Goal: Complete application form

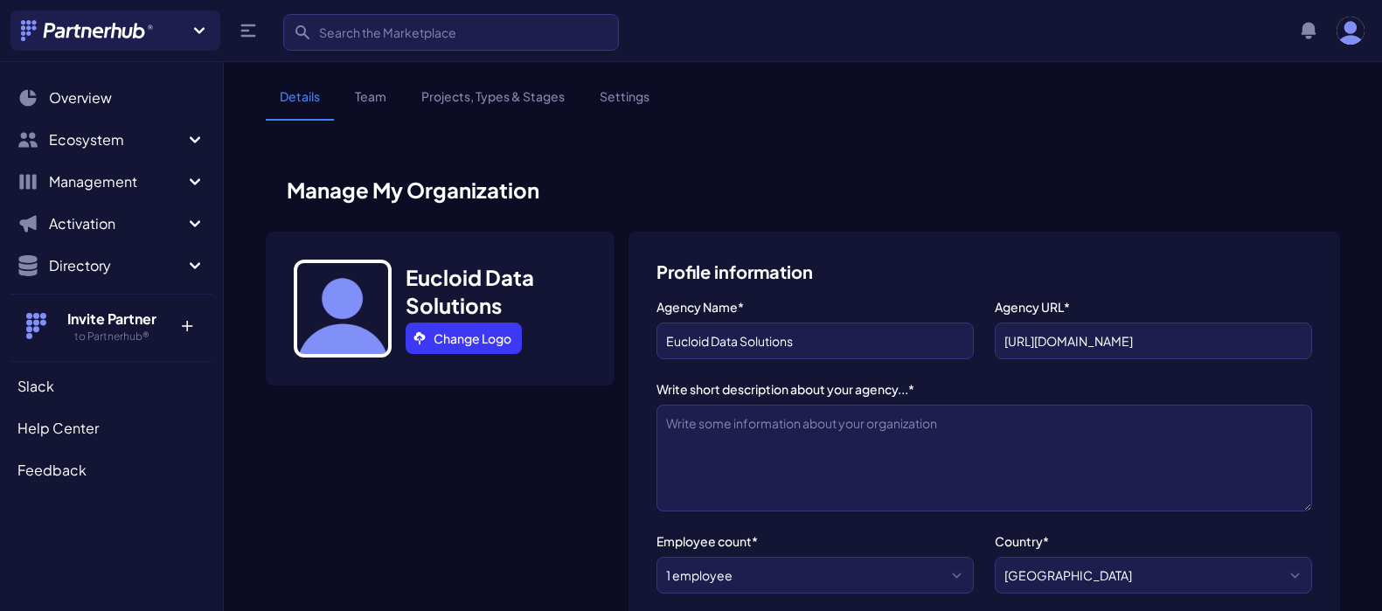
select select
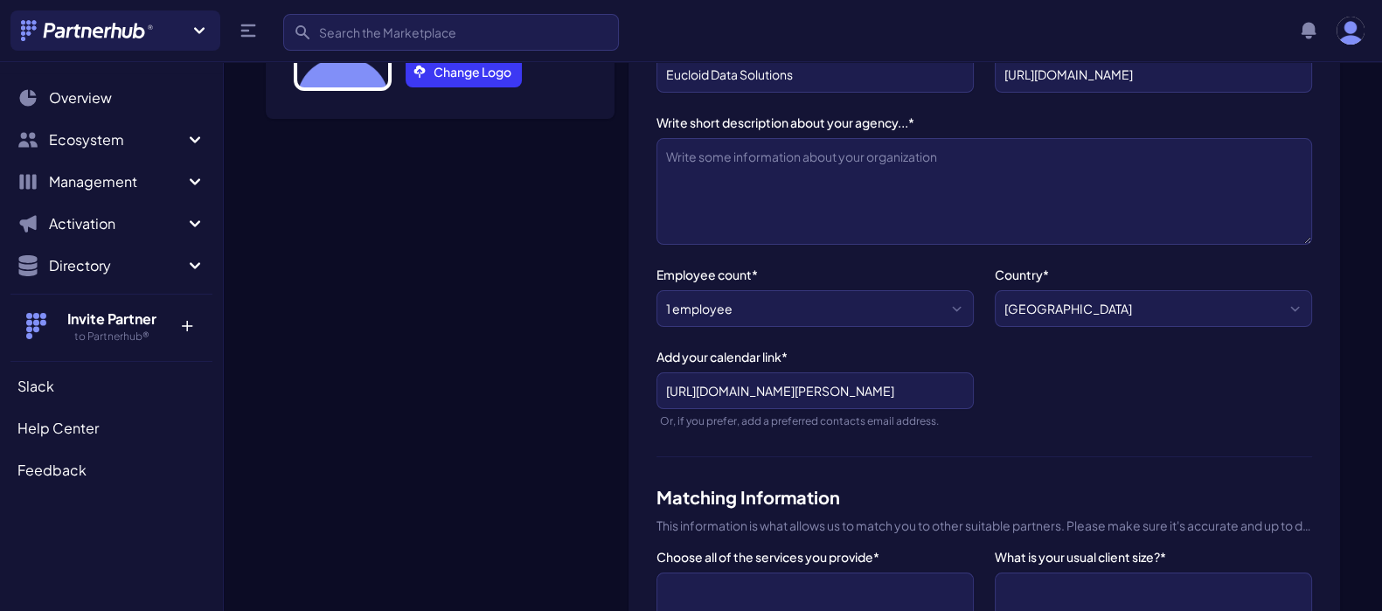
scroll to position [271, 0]
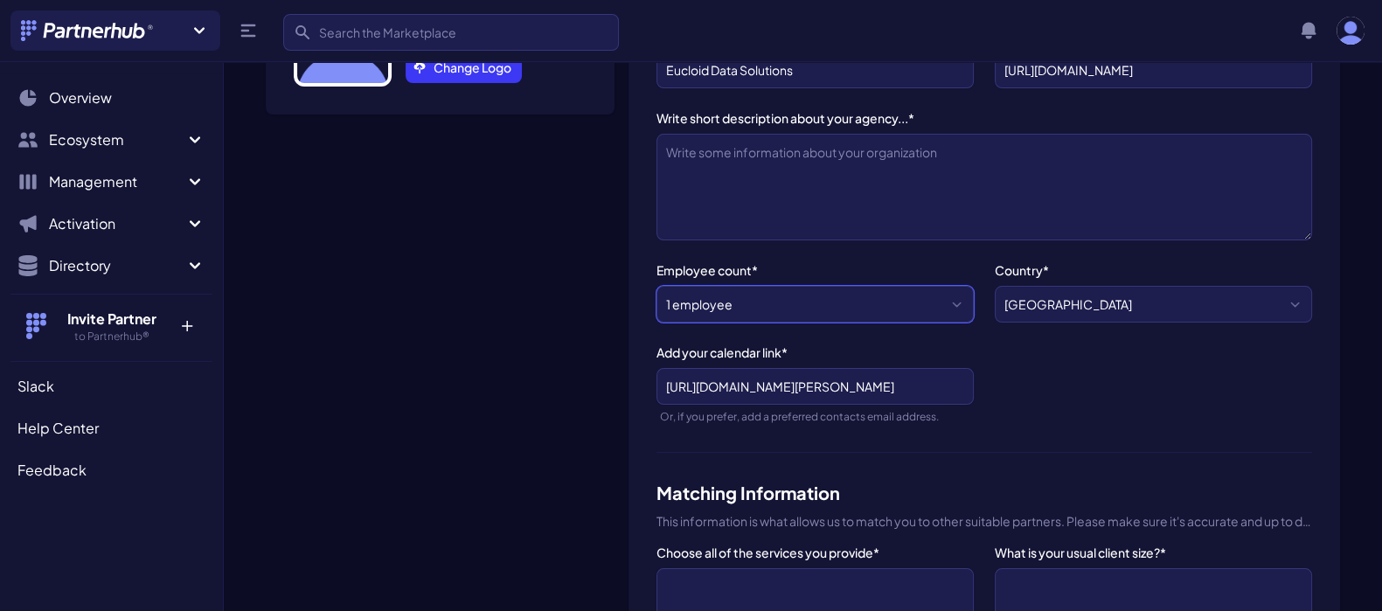
click at [961, 296] on select "1 employee 2-10 employees 11-20 employees 21-50 employees 51-200 employees 201-…" at bounding box center [814, 304] width 317 height 37
select select "51-200 employees"
click at [656, 286] on select "1 employee 2-10 employees 11-20 employees 21-50 employees 51-200 employees 201-…" at bounding box center [814, 304] width 317 height 37
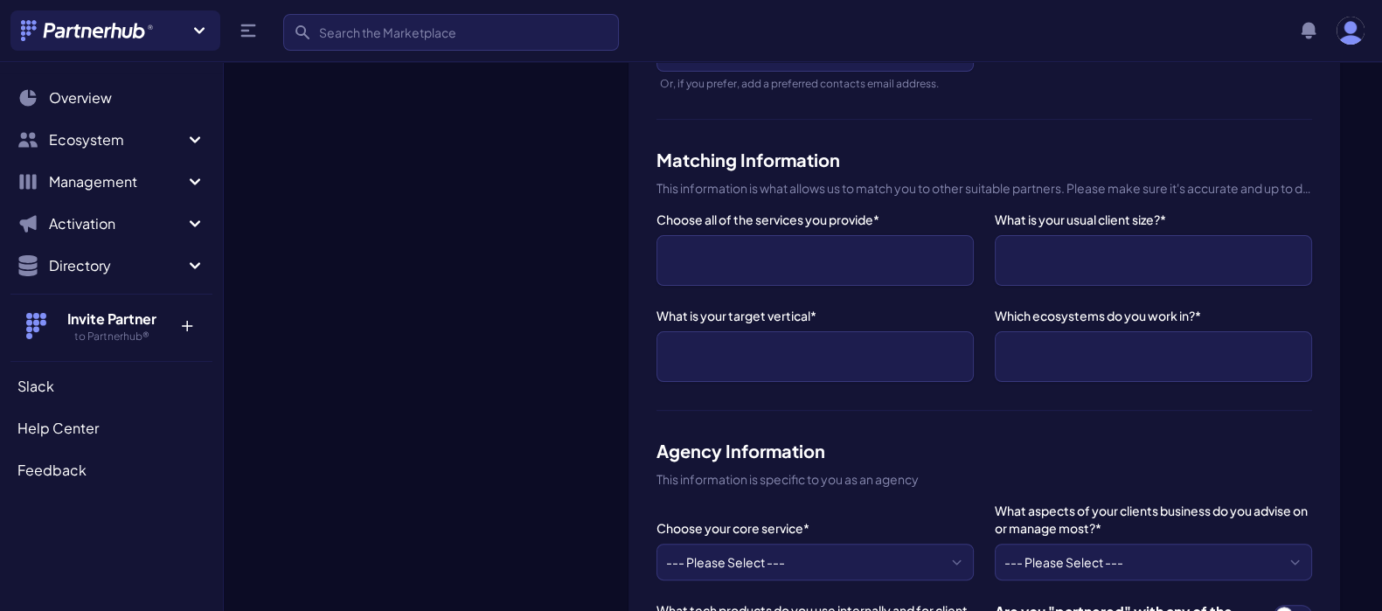
scroll to position [612, 0]
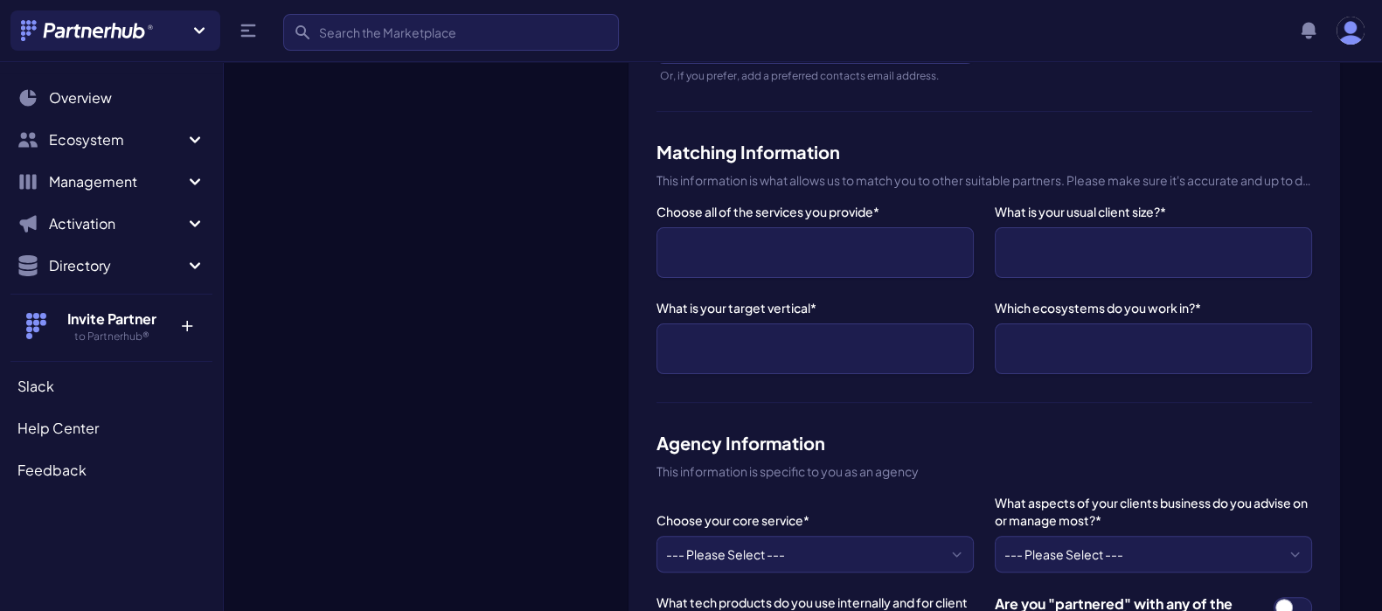
click at [878, 242] on ul at bounding box center [815, 252] width 298 height 31
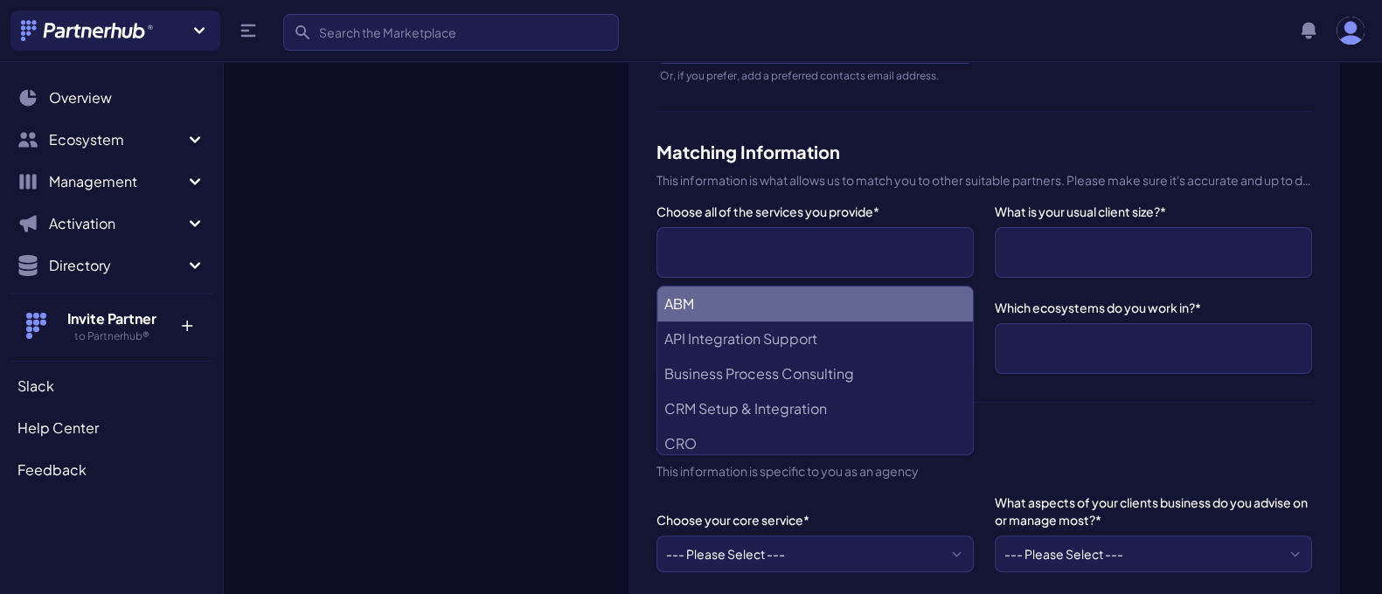
click at [878, 242] on ul at bounding box center [815, 252] width 298 height 31
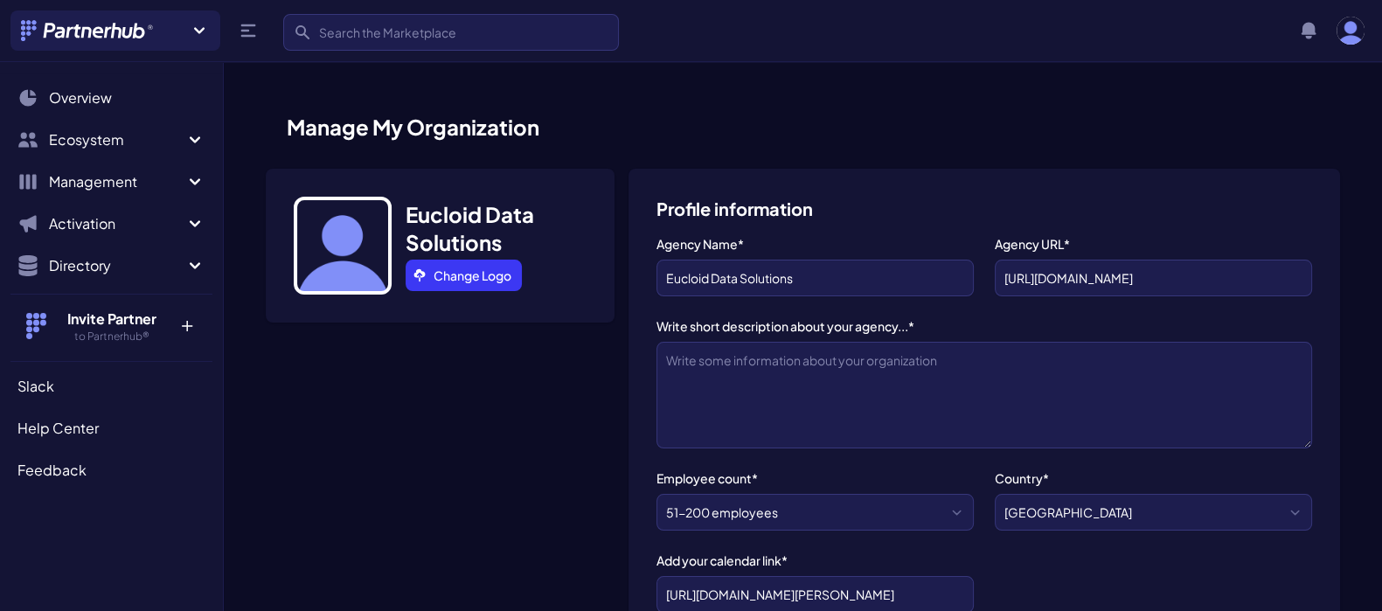
scroll to position [0, 0]
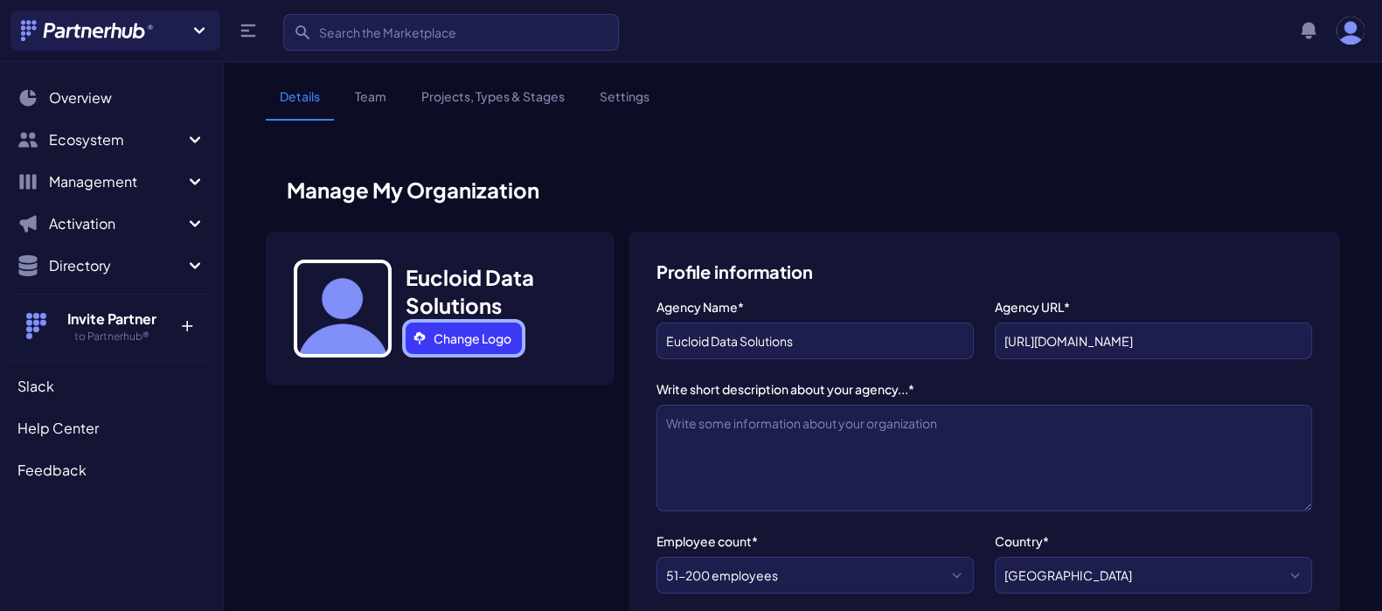
click at [423, 339] on icon at bounding box center [420, 338] width 14 height 14
click at [350, 316] on img at bounding box center [343, 309] width 98 height 98
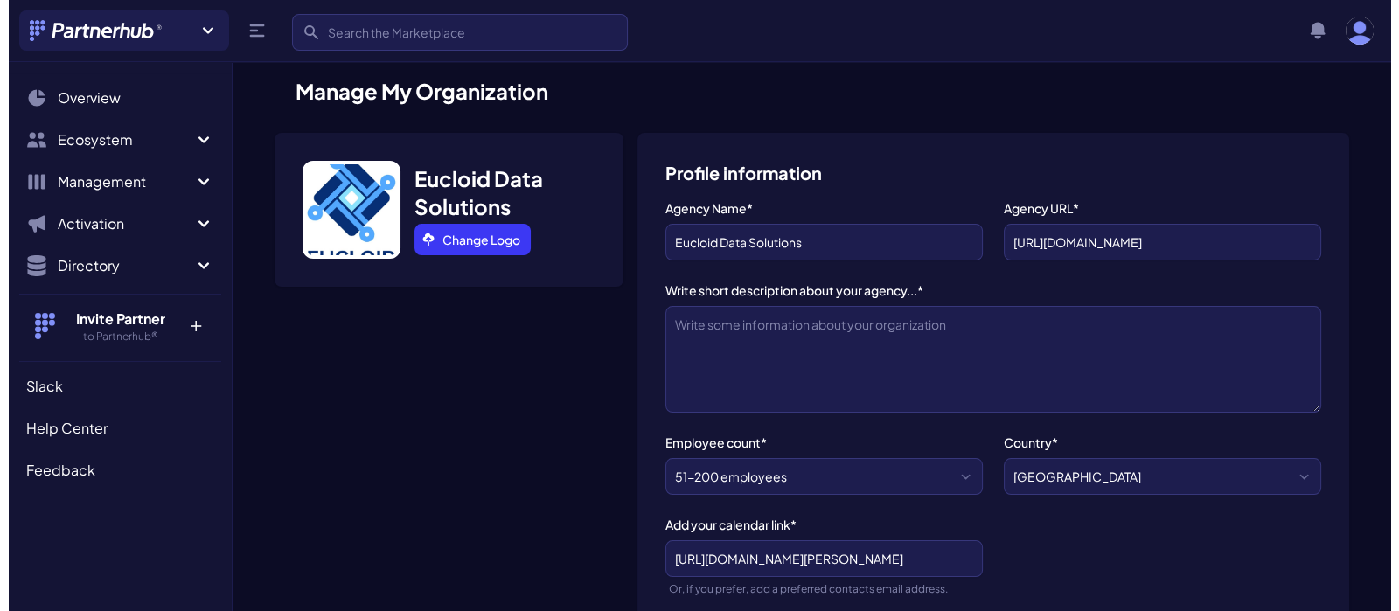
scroll to position [42, 0]
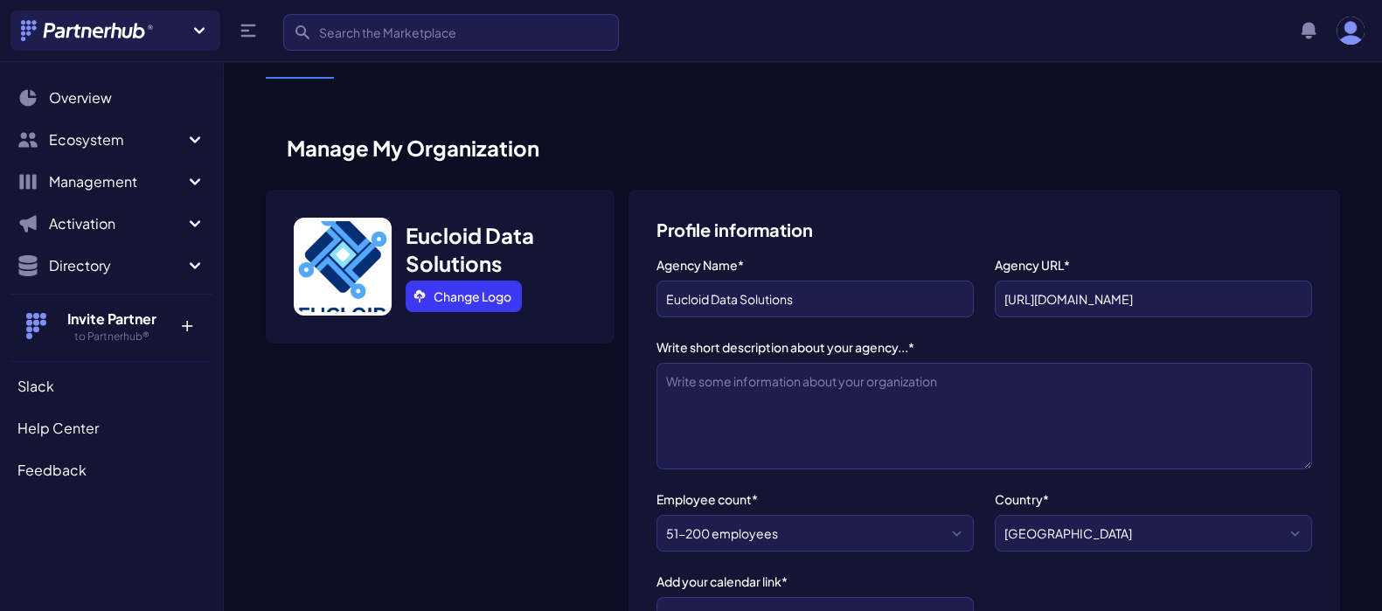
click at [351, 252] on img at bounding box center [343, 267] width 98 height 98
click at [463, 291] on link "Change Logo" at bounding box center [464, 296] width 116 height 31
click at [371, 267] on img at bounding box center [343, 267] width 98 height 98
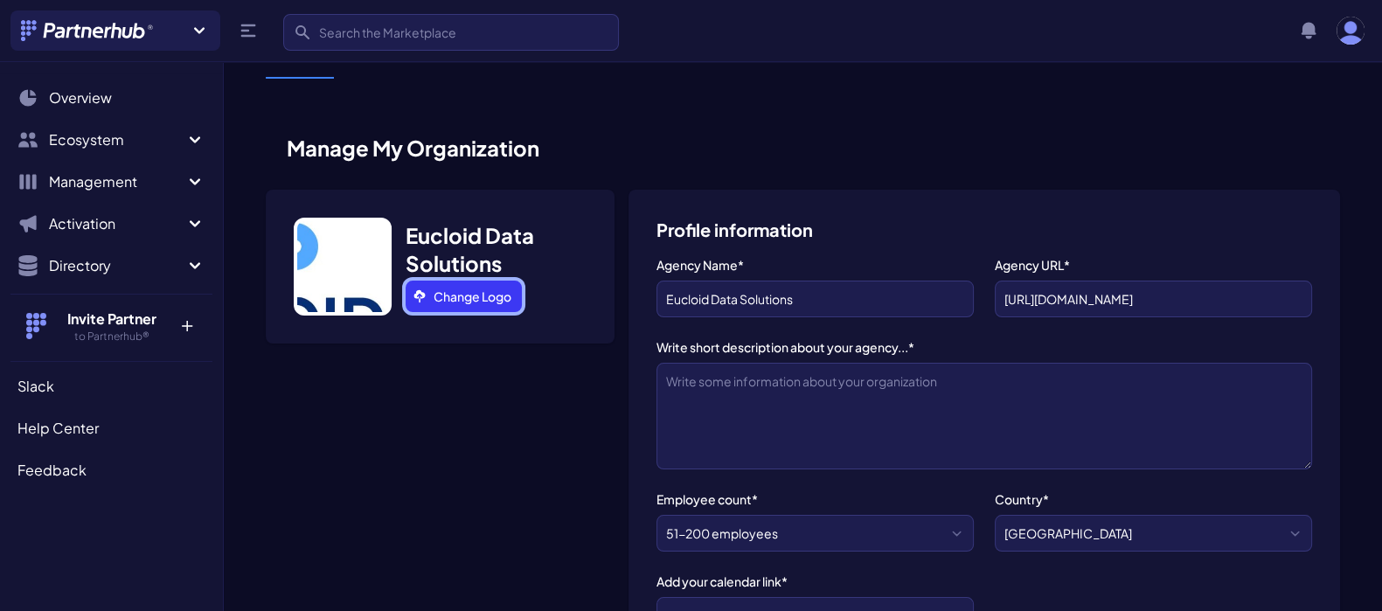
click at [468, 288] on link "Change Logo" at bounding box center [464, 296] width 116 height 31
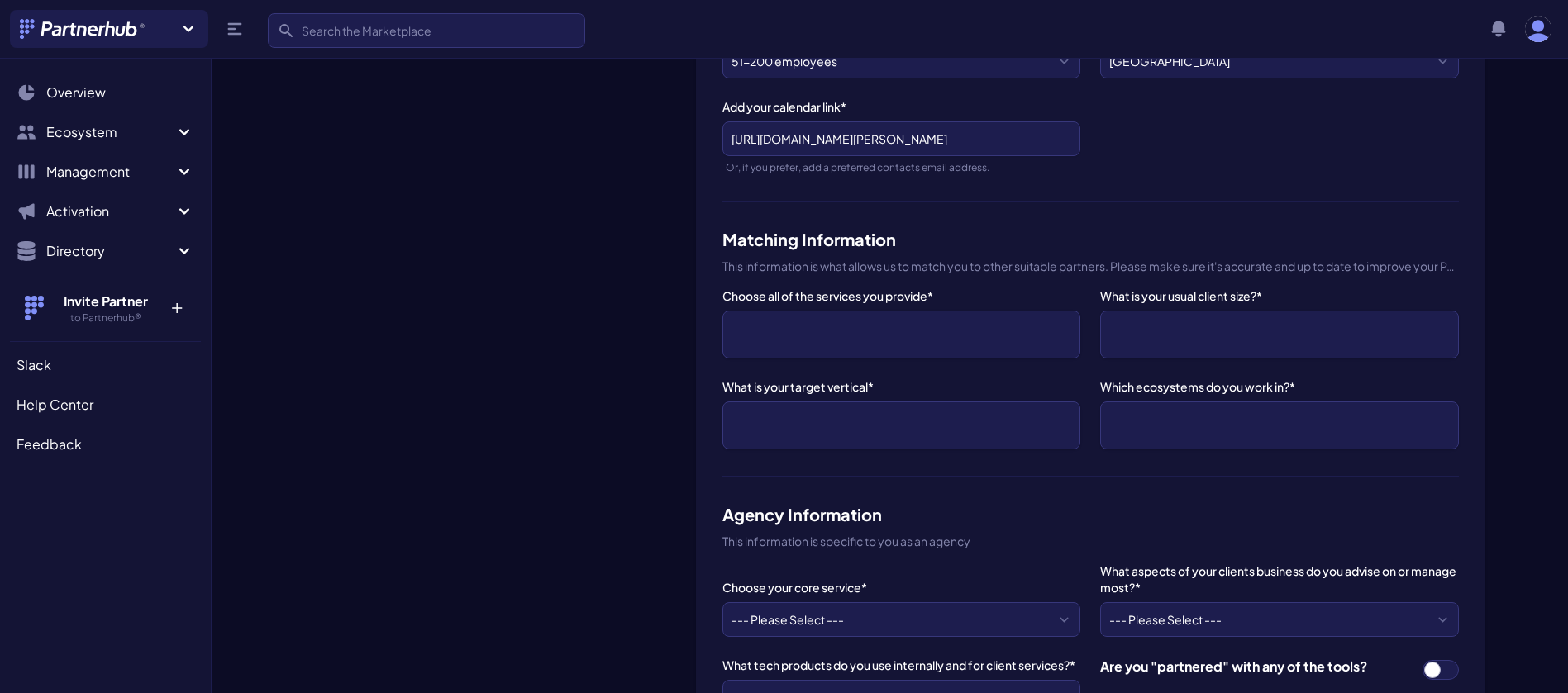
scroll to position [482, 0]
